Goal: Information Seeking & Learning: Learn about a topic

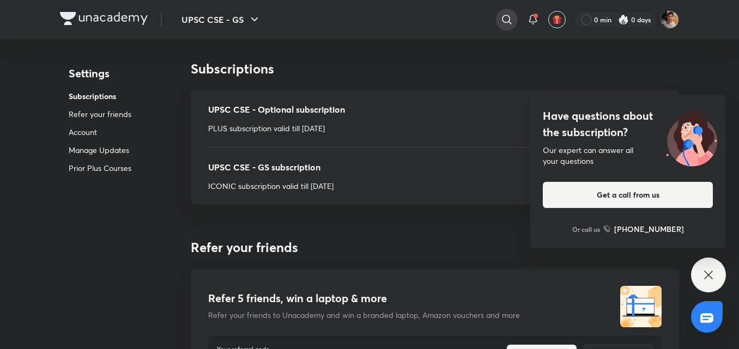
click at [510, 19] on icon at bounding box center [506, 19] width 13 height 13
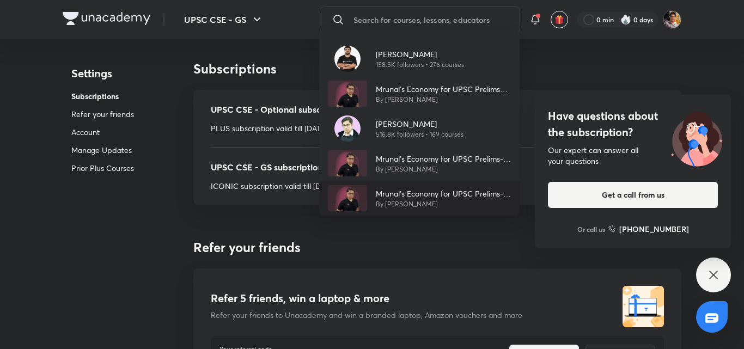
click at [425, 195] on p "Mrunal’s Economy for UPSC Prelims-2025 (PCB13-RAFTAAR)" at bounding box center [443, 193] width 135 height 11
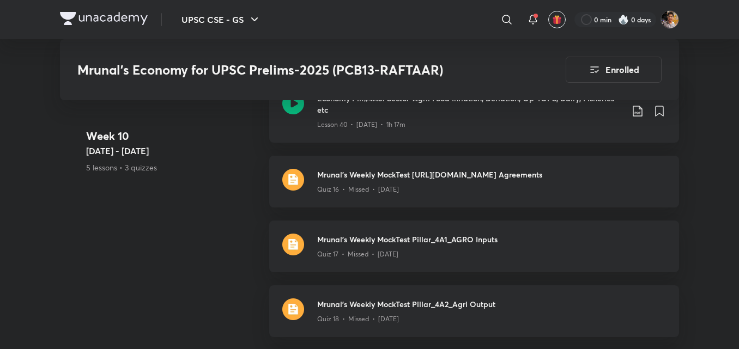
scroll to position [4859, 0]
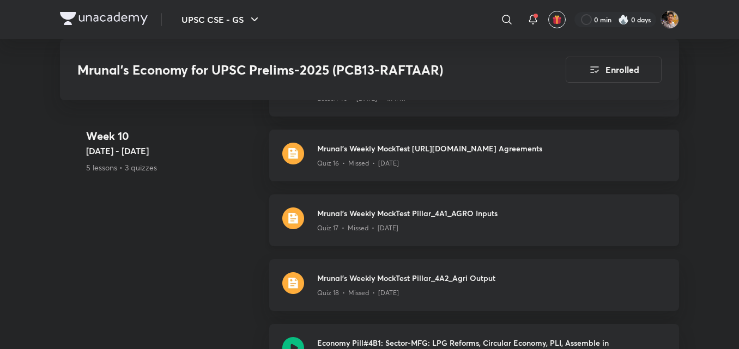
click at [556, 219] on div "Quiz 17 • Missed • [DATE]" at bounding box center [491, 226] width 349 height 14
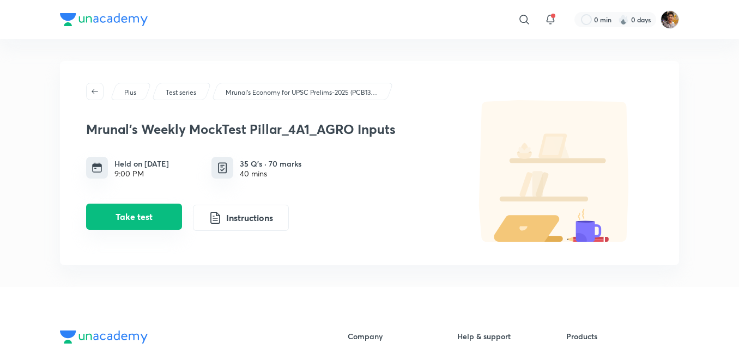
click at [157, 218] on button "Take test" at bounding box center [134, 217] width 96 height 26
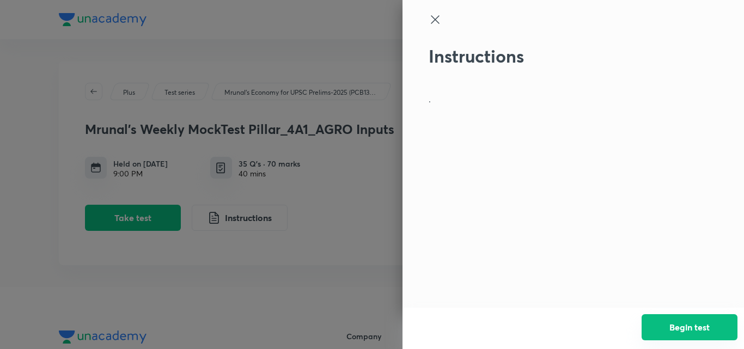
click at [679, 325] on button "Begin test" at bounding box center [690, 327] width 96 height 26
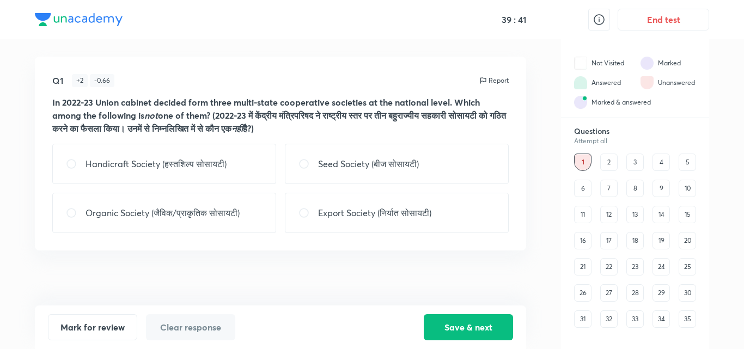
click at [349, 206] on div "Export Society (निर्यात सोसायटी)" at bounding box center [397, 213] width 224 height 40
radio input "true"
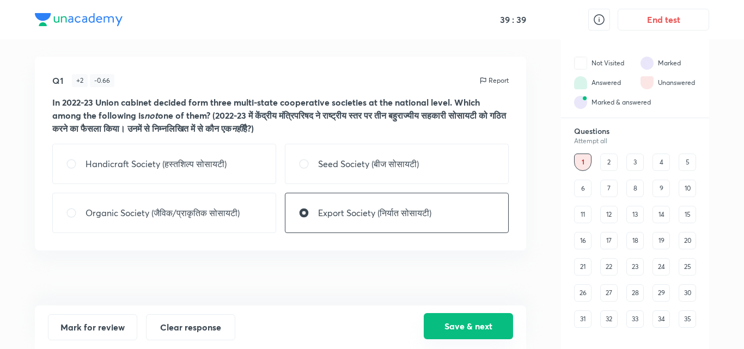
click at [480, 322] on button "Save & next" at bounding box center [468, 326] width 89 height 26
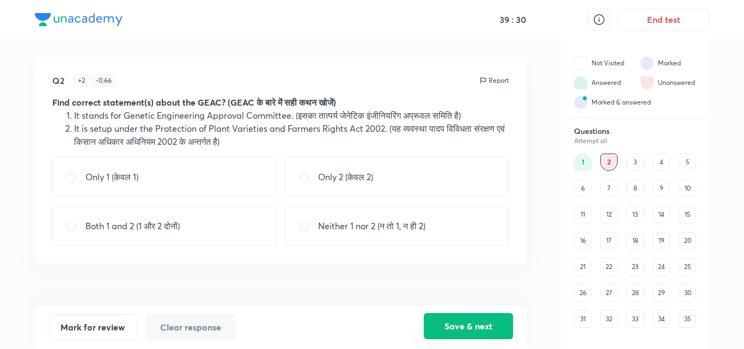
click at [480, 322] on button "Save & next" at bounding box center [468, 326] width 89 height 26
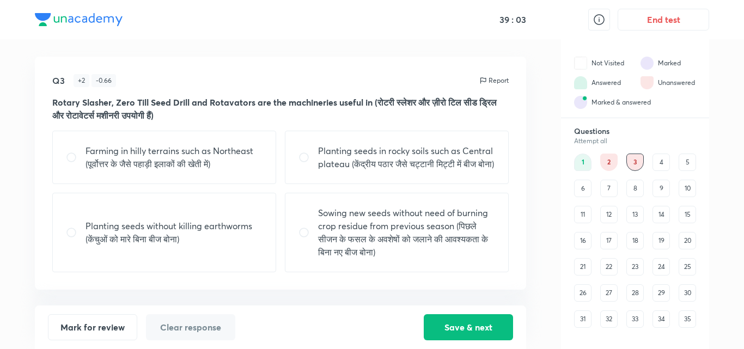
click at [402, 259] on p "Sowing new seeds without need of burning crop residue from previous season (पिछ…" at bounding box center [406, 233] width 177 height 52
radio input "true"
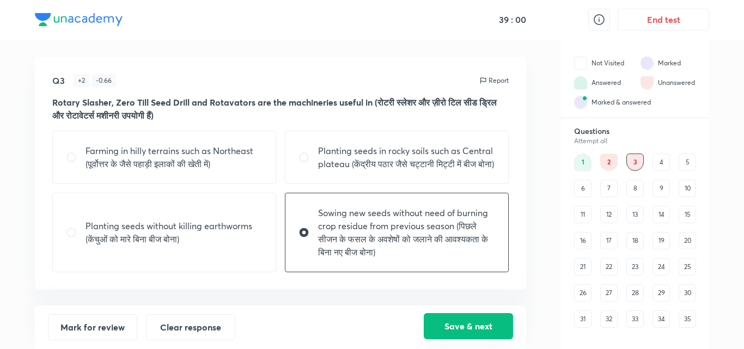
click at [471, 326] on button "Save & next" at bounding box center [468, 326] width 89 height 26
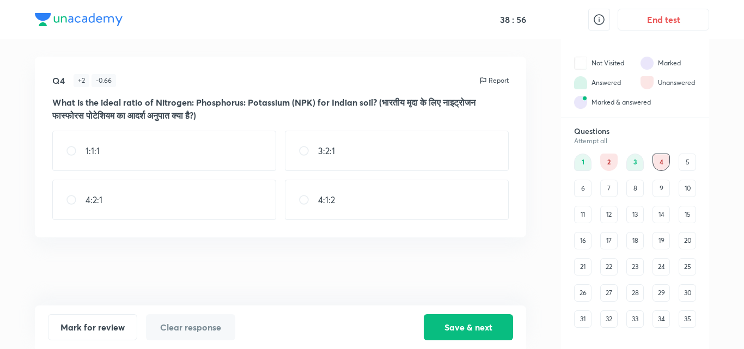
click at [165, 202] on div "4:2:1" at bounding box center [164, 200] width 224 height 40
radio input "true"
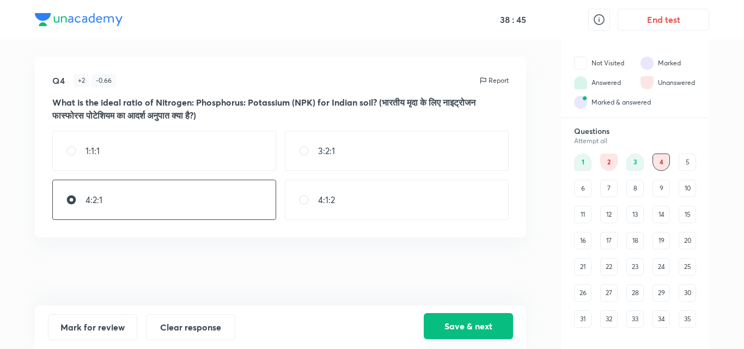
click at [473, 323] on button "Save & next" at bounding box center [468, 326] width 89 height 26
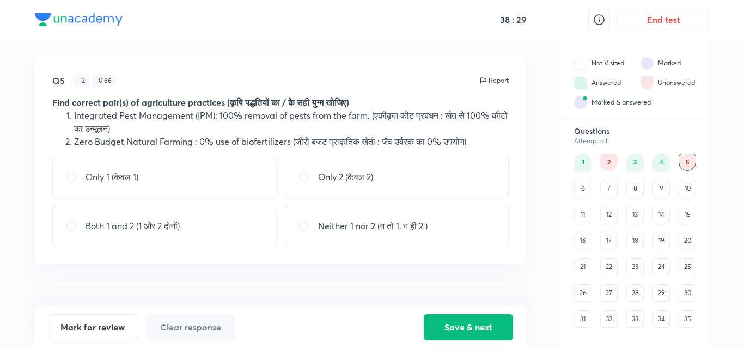
click at [364, 186] on div "Only 2 (केवल 2)" at bounding box center [397, 177] width 224 height 40
radio input "true"
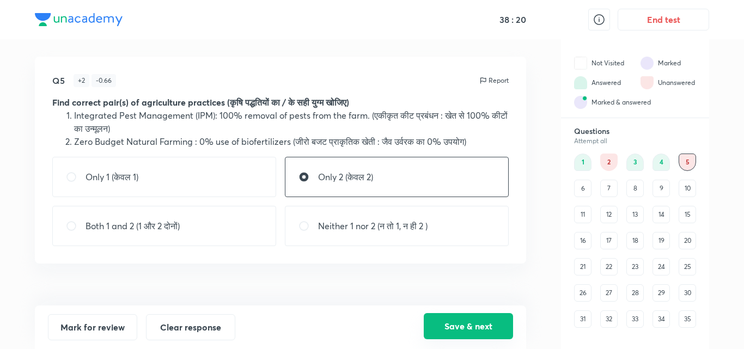
click at [469, 330] on button "Save & next" at bounding box center [468, 326] width 89 height 26
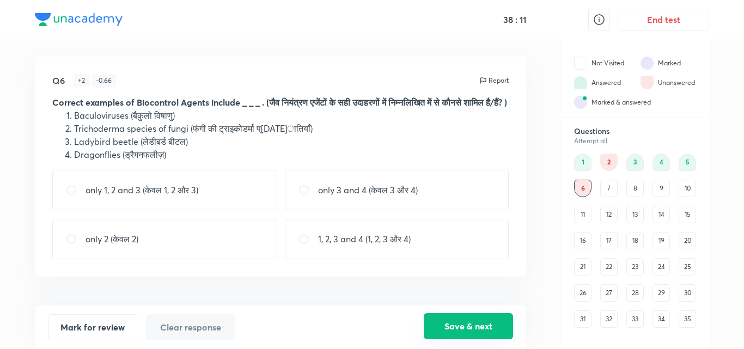
click at [469, 330] on button "Save & next" at bounding box center [468, 326] width 89 height 26
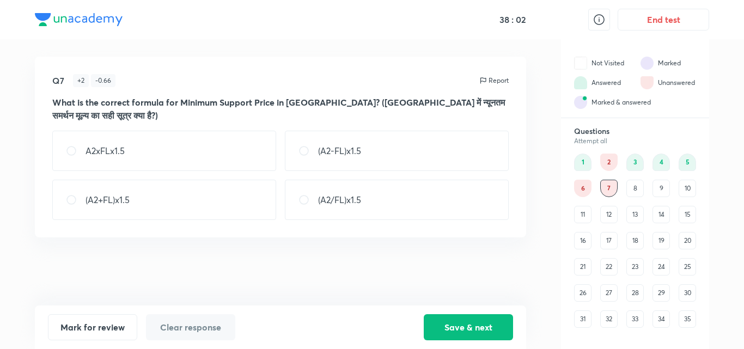
click at [143, 180] on div "(A2+FL)x1.5" at bounding box center [164, 200] width 224 height 40
radio input "true"
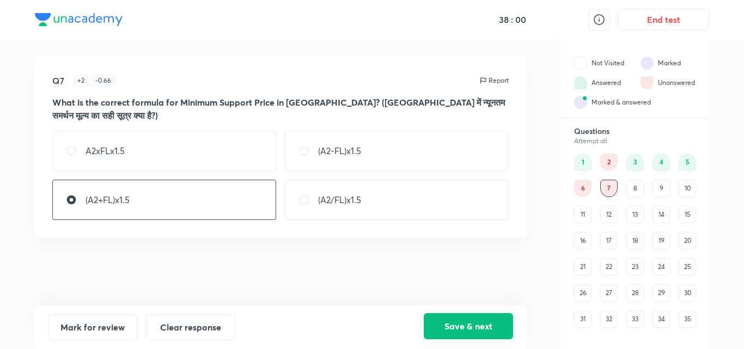
click at [458, 335] on button "Save & next" at bounding box center [468, 326] width 89 height 26
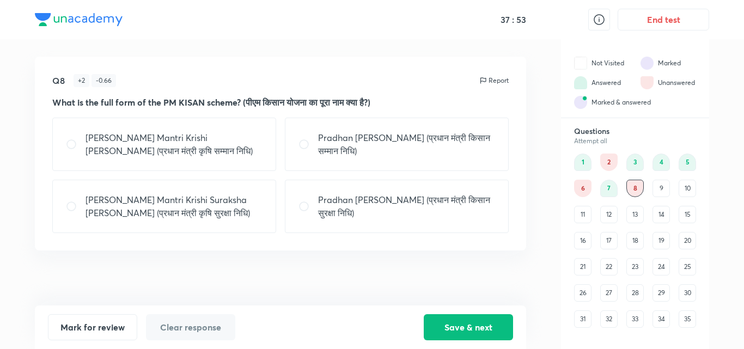
click at [227, 159] on div "Pradhan Mantri Krishi Samman Nidhi (प्रधान मंत्री कृषि सम्मान निधि)" at bounding box center [164, 144] width 224 height 53
click at [346, 154] on p "Pradhan Mantri Kisan Samman Nidhi (प्रधान मंत्री किसान सम्मान निधि)" at bounding box center [406, 144] width 177 height 26
radio input "false"
radio input "true"
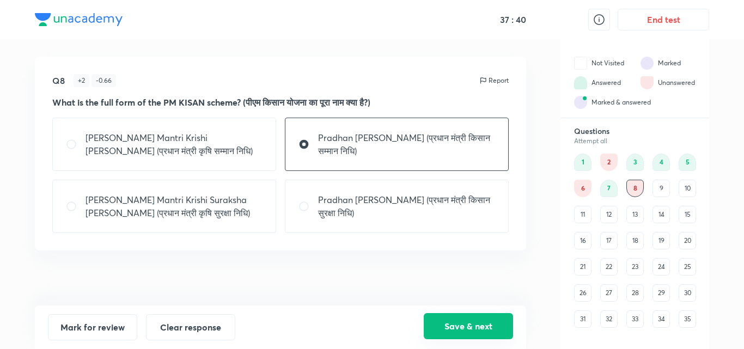
click at [460, 329] on button "Save & next" at bounding box center [468, 326] width 89 height 26
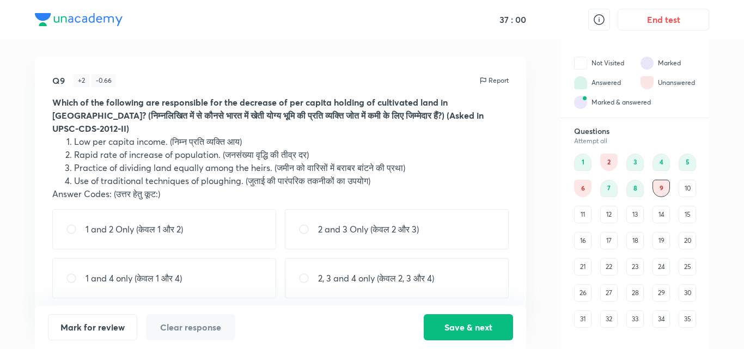
click at [330, 275] on p "2, 3 and 4 only (केवल 2, 3 और 4)" at bounding box center [376, 278] width 116 height 13
radio input "true"
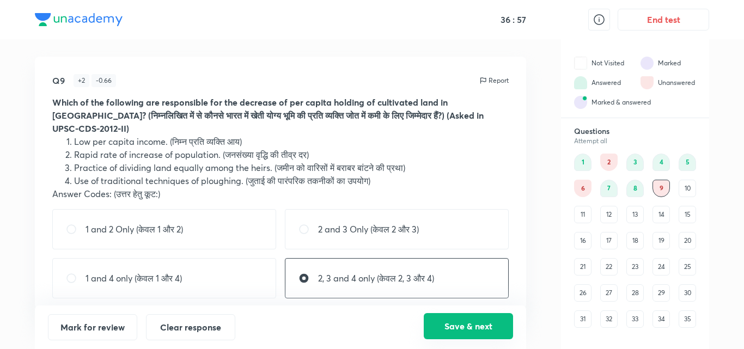
click at [445, 327] on button "Save & next" at bounding box center [468, 326] width 89 height 26
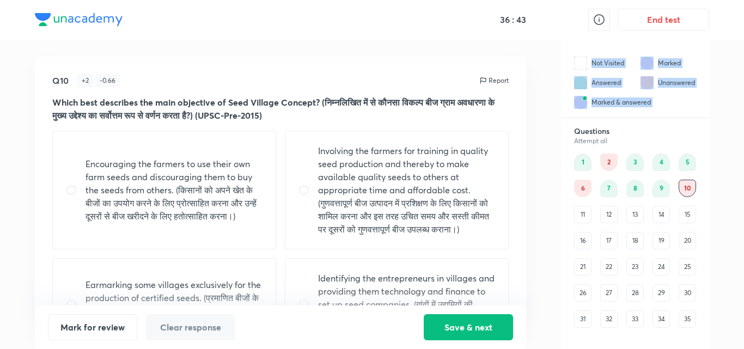
drag, startPoint x: 544, startPoint y: 124, endPoint x: 537, endPoint y: 153, distance: 30.4
click at [537, 153] on div "Q10 + 2 - 0.66 Report Which best describes the main objective of Seed Village C…" at bounding box center [372, 194] width 675 height 310
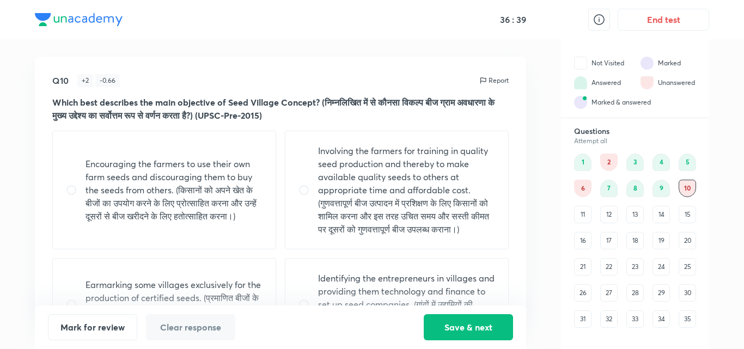
drag, startPoint x: 537, startPoint y: 153, endPoint x: 534, endPoint y: 188, distance: 35.0
click at [534, 188] on div "Q10 + 2 - 0.66 Report Which best describes the main objective of Seed Village C…" at bounding box center [372, 194] width 675 height 310
drag, startPoint x: 494, startPoint y: 106, endPoint x: 484, endPoint y: 214, distance: 108.4
click at [484, 214] on div "Q10 + 2 - 0.66 Report Which best describes the main objective of Seed Village C…" at bounding box center [281, 183] width 492 height 252
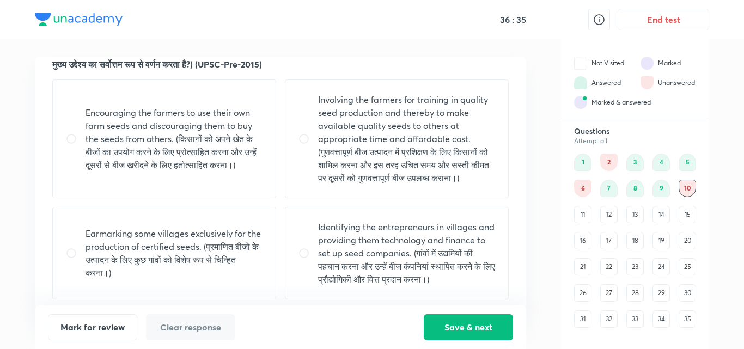
scroll to position [65, 0]
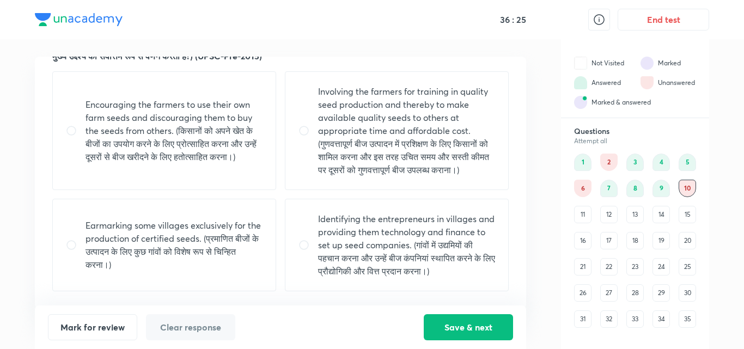
click at [441, 106] on p "Involving the farmers for training in quality seed production and thereby to ma…" at bounding box center [406, 131] width 177 height 92
radio input "true"
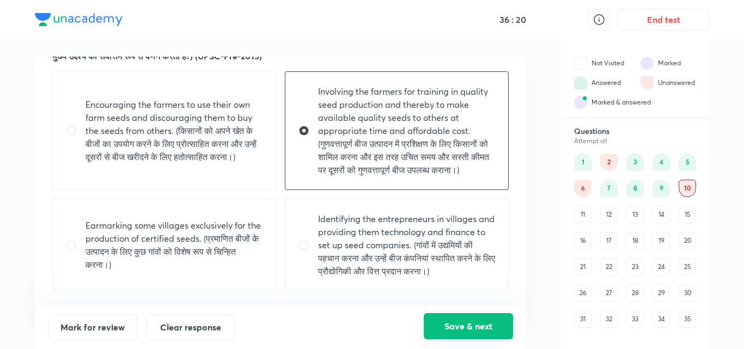
click at [485, 329] on button "Save & next" at bounding box center [468, 326] width 89 height 26
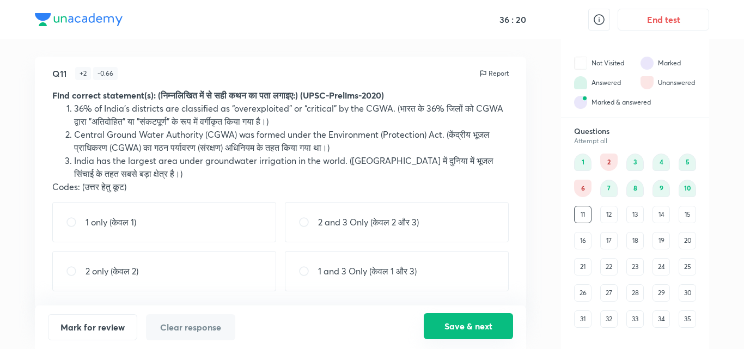
scroll to position [7, 0]
click at [485, 329] on button "Save & next" at bounding box center [468, 326] width 89 height 26
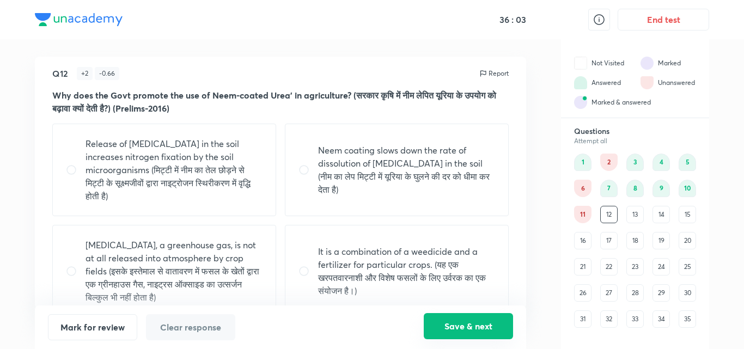
scroll to position [20, 0]
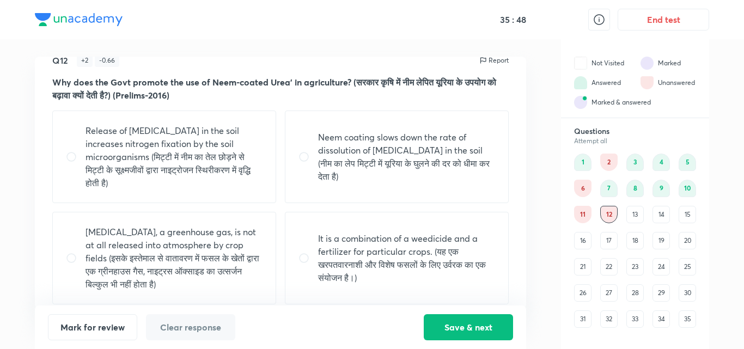
click at [440, 152] on p "Neem coating slows down the rate of dissolution of urea in the soil (नीम का लेप…" at bounding box center [406, 157] width 177 height 52
radio input "true"
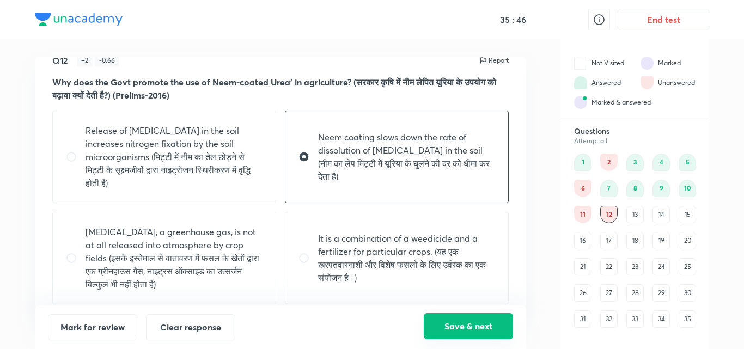
click at [469, 329] on button "Save & next" at bounding box center [468, 326] width 89 height 26
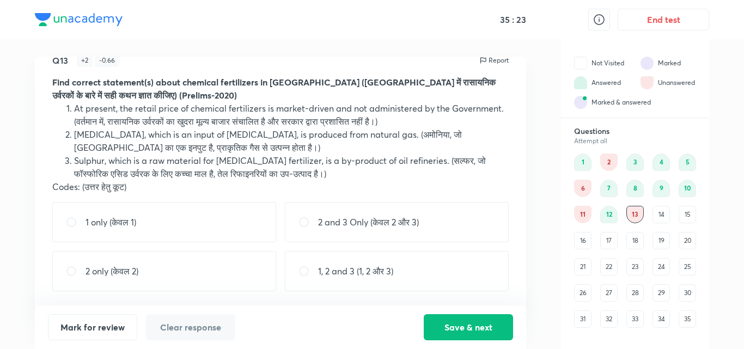
click at [410, 218] on p "2 and 3 Only (केवल 2 और 3)" at bounding box center [368, 222] width 101 height 13
radio input "true"
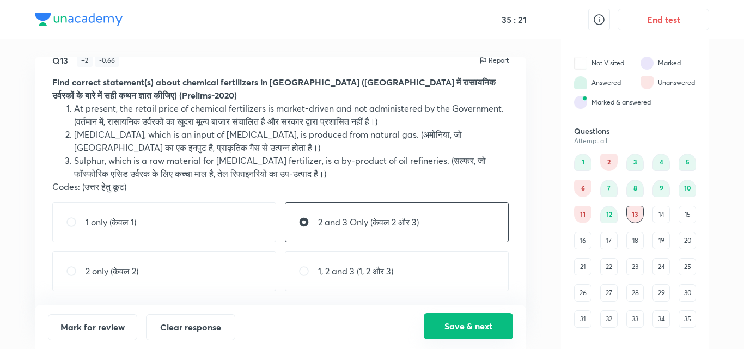
click at [468, 336] on button "Save & next" at bounding box center [468, 326] width 89 height 26
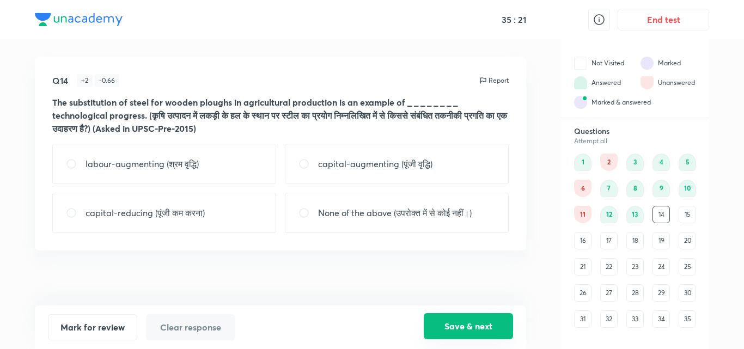
scroll to position [0, 0]
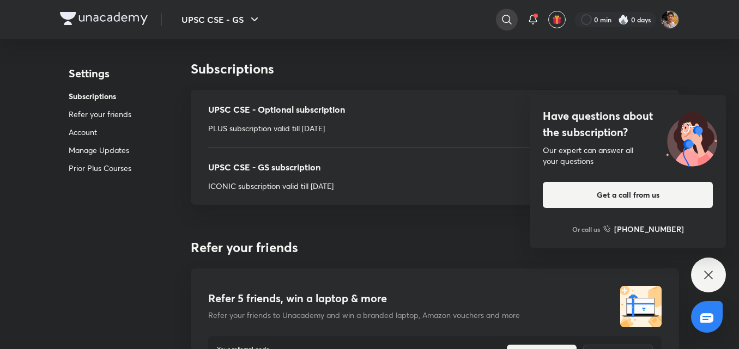
click at [504, 16] on icon at bounding box center [506, 19] width 9 height 9
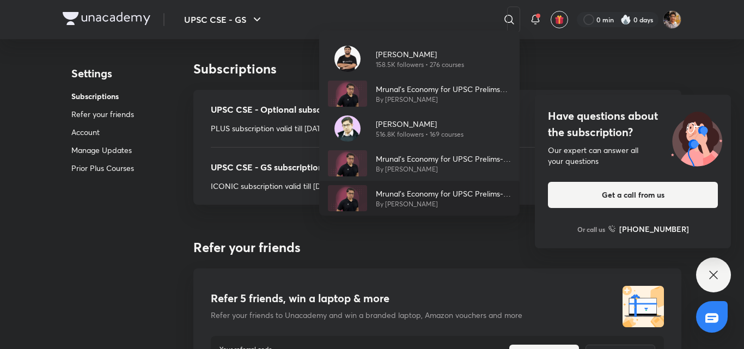
click at [448, 190] on p "Mrunal’s Economy for UPSC Prelims-2025 (PCB13-RAFTAAR)" at bounding box center [443, 193] width 135 height 11
